Goal: Transaction & Acquisition: Purchase product/service

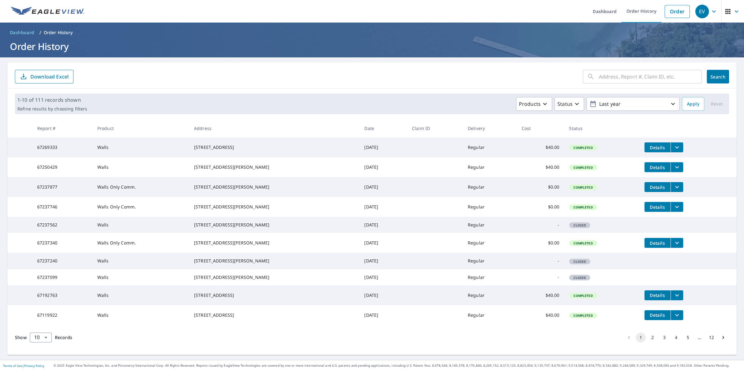
scroll to position [31, 0]
click at [671, 68] on input "text" at bounding box center [650, 76] width 103 height 17
paste input "[STREET_ADDRESS]"
type input "[STREET_ADDRESS]"
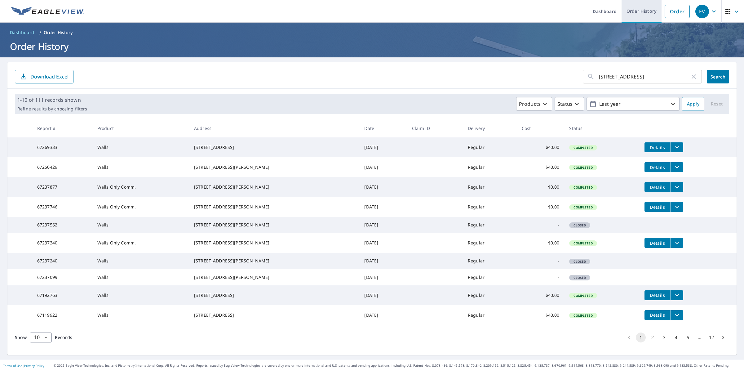
click at [623, 13] on link "Order History" at bounding box center [641, 11] width 40 height 23
click at [600, 11] on link "Dashboard" at bounding box center [604, 11] width 34 height 23
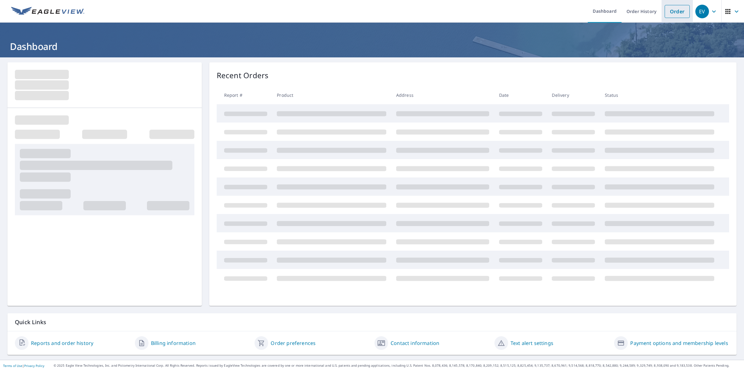
click at [664, 11] on link "Order" at bounding box center [676, 11] width 25 height 13
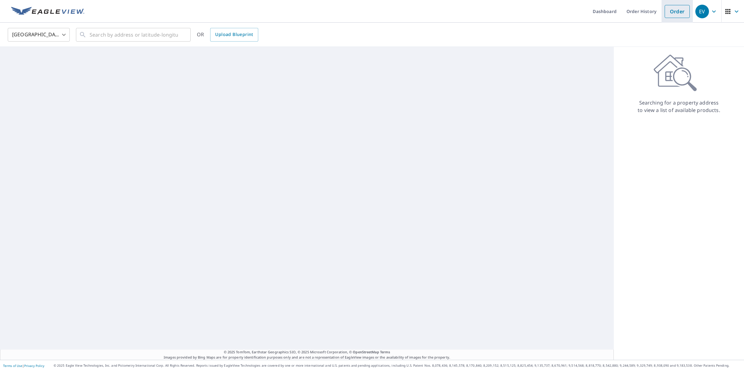
click at [664, 11] on link "Order" at bounding box center [676, 11] width 25 height 13
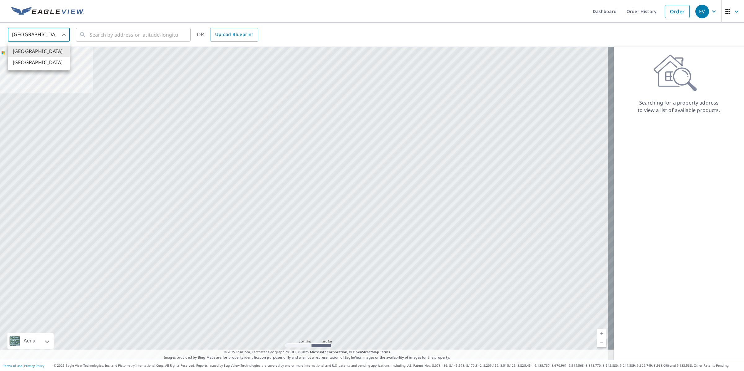
click at [50, 38] on body "EV EV Dashboard Order History Order EV United States US ​ ​ OR Upload Blueprint…" at bounding box center [372, 185] width 744 height 371
click at [48, 59] on li "Canada" at bounding box center [39, 62] width 62 height 11
type input "CA"
click at [110, 34] on input "text" at bounding box center [134, 34] width 88 height 17
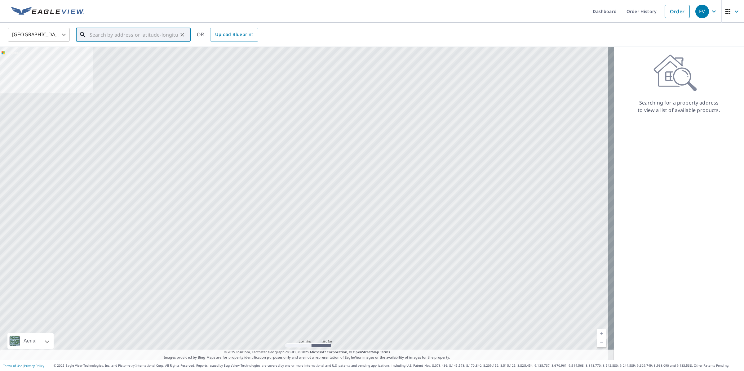
paste input "[STREET_ADDRESS]"
click at [128, 56] on span "6027 THORNABY WAY NW CALGARY AB T2K5K7" at bounding box center [136, 52] width 97 height 7
type input "6027 THORNABY WAY NW CALGARY AB T2K5K7"
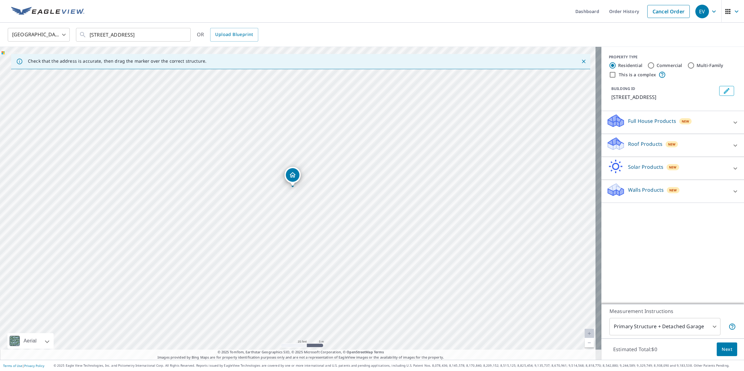
click at [683, 199] on div "Walls Products New" at bounding box center [666, 191] width 121 height 18
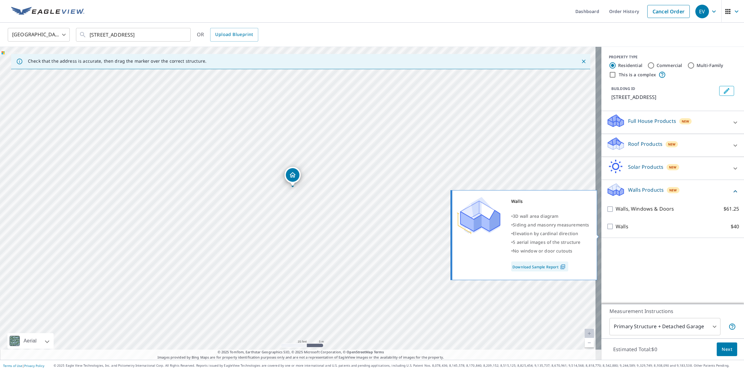
click at [667, 230] on label "Walls $40" at bounding box center [676, 226] width 123 height 8
click at [615, 230] on input "Walls $40" at bounding box center [610, 225] width 9 height 7
checkbox input "true"
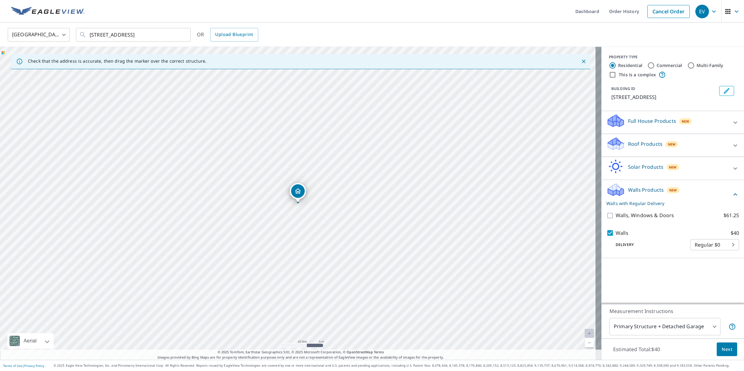
click at [722, 348] on span "Next" at bounding box center [726, 349] width 11 height 8
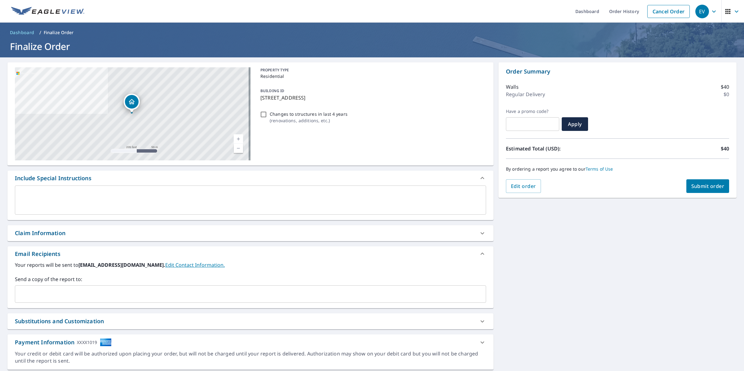
scroll to position [15, 0]
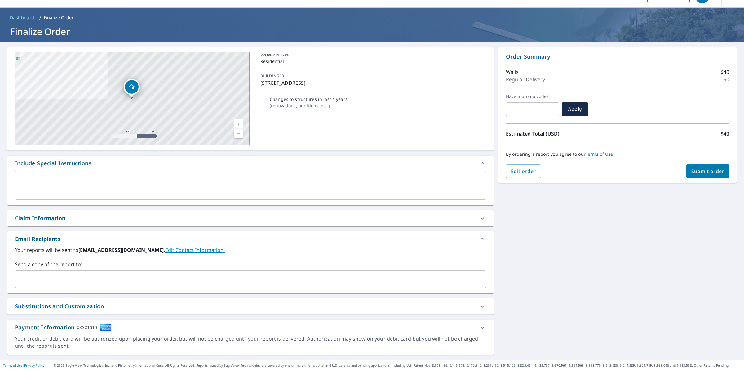
click at [164, 279] on input "text" at bounding box center [246, 279] width 456 height 12
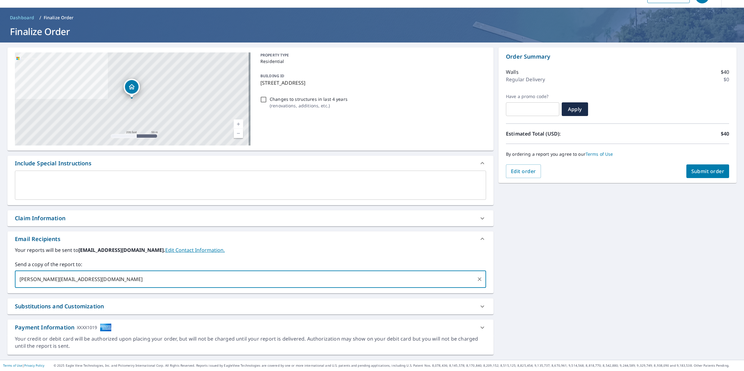
type input "jason@greenskyroofing.com"
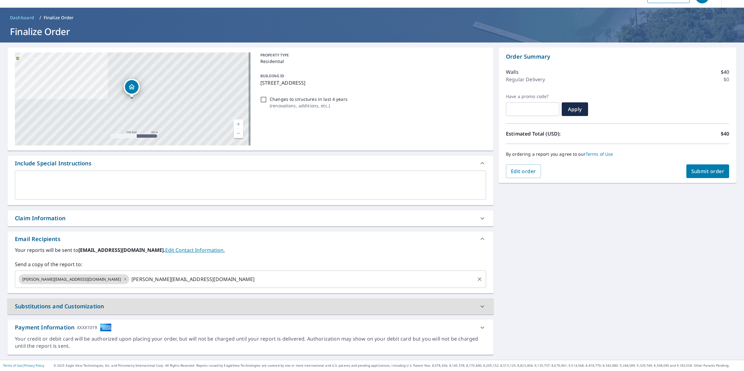
checkbox input "true"
click at [164, 279] on input "text" at bounding box center [302, 279] width 344 height 12
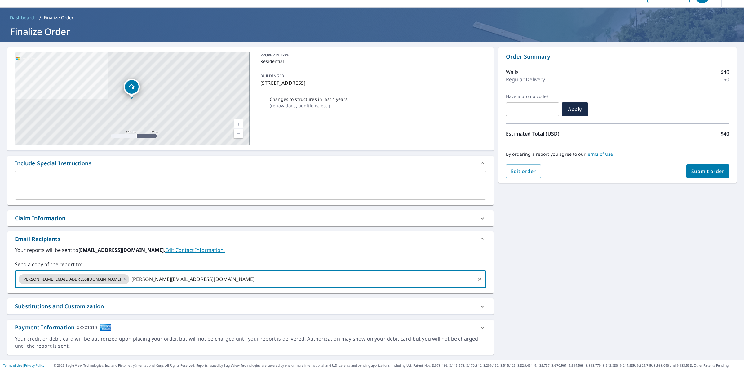
type input "trevor@greenskyroofing.com"
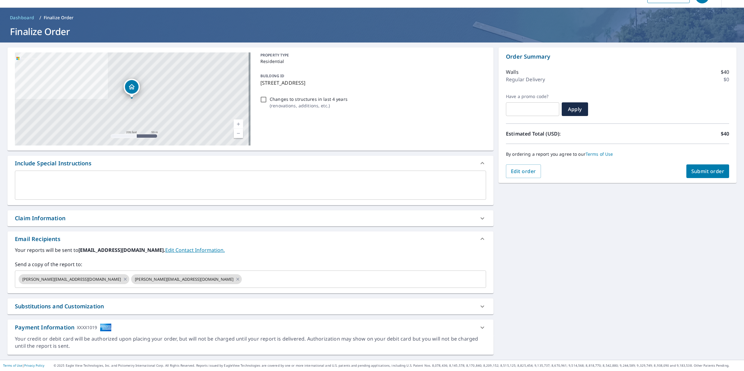
click at [691, 171] on span "Submit order" at bounding box center [707, 171] width 33 height 7
checkbox input "true"
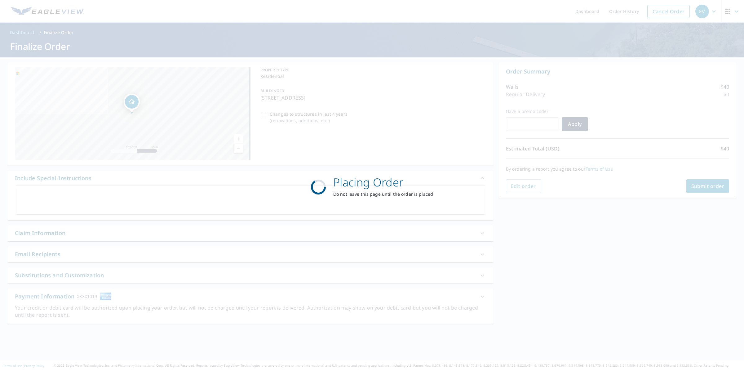
scroll to position [0, 0]
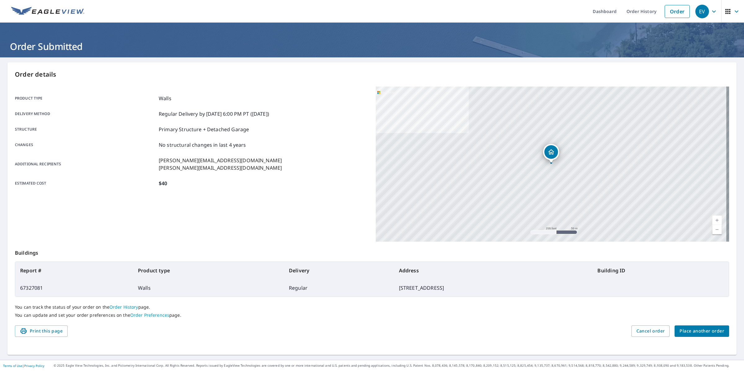
click at [42, 324] on div "You can track the status of your order on the Order History page. You can updat…" at bounding box center [372, 311] width 714 height 29
click at [42, 329] on span "Print this page" at bounding box center [41, 331] width 43 height 8
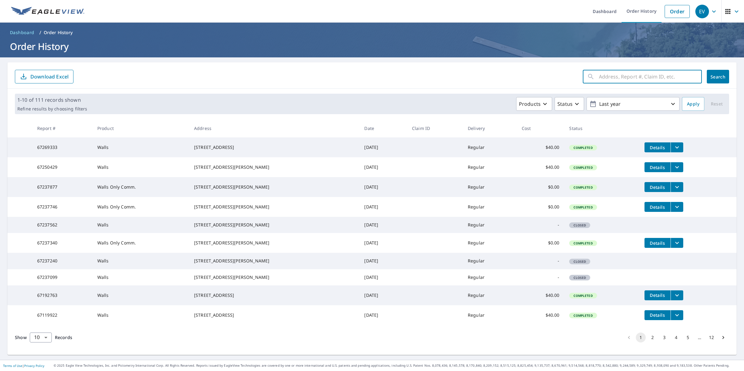
click at [599, 78] on input "text" at bounding box center [650, 76] width 103 height 17
paste input "[STREET_ADDRESS]"
type input "[STREET_ADDRESS]"
click button "Search" at bounding box center [717, 77] width 22 height 14
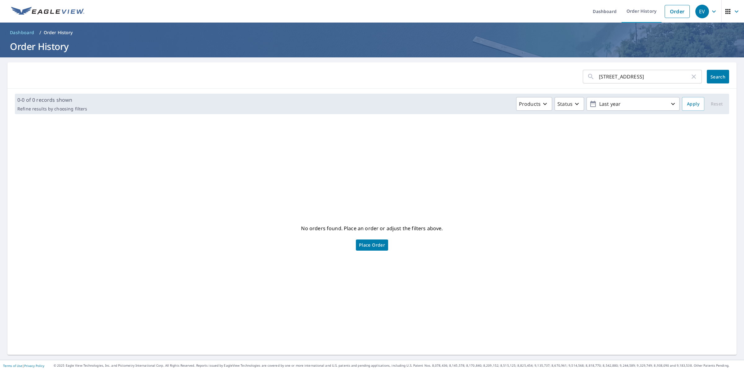
click at [650, 78] on input "[STREET_ADDRESS]" at bounding box center [644, 76] width 91 height 17
type input "6027 Thornaby"
click button "Search" at bounding box center [717, 77] width 22 height 14
